Goal: Information Seeking & Learning: Compare options

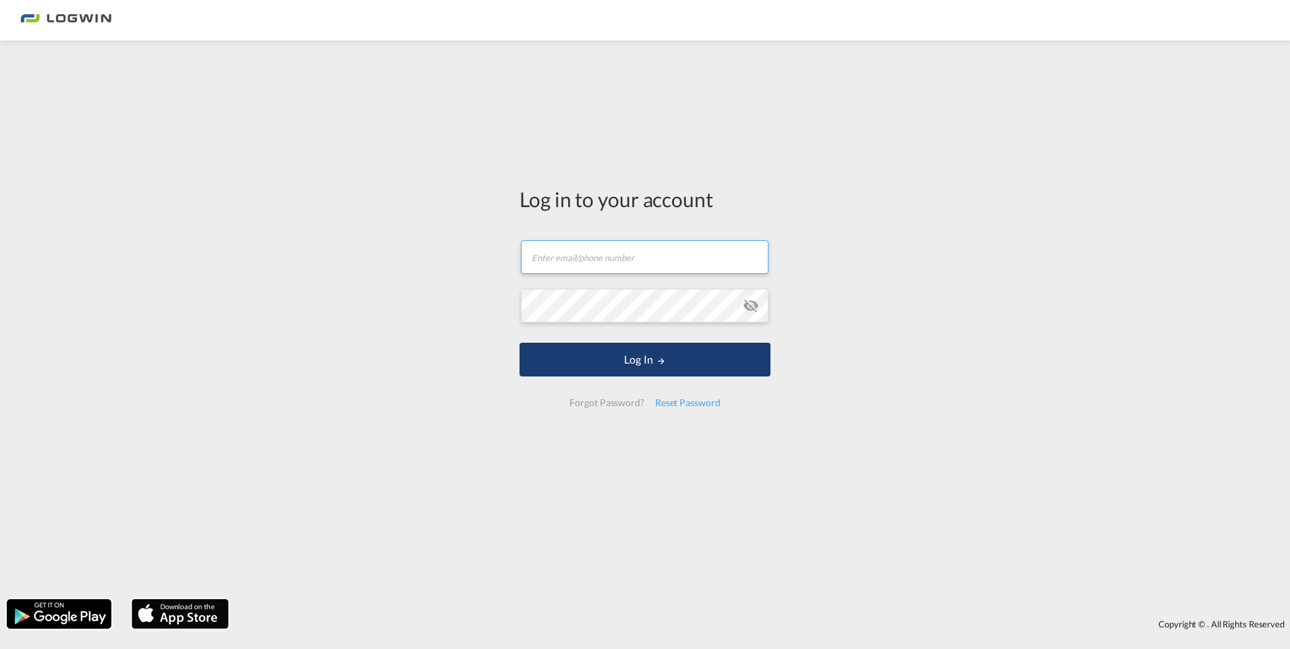
type input "[PERSON_NAME][EMAIL_ADDRESS][DOMAIN_NAME]"
click at [654, 361] on button "Log In" at bounding box center [644, 360] width 251 height 34
